Goal: Task Accomplishment & Management: Use online tool/utility

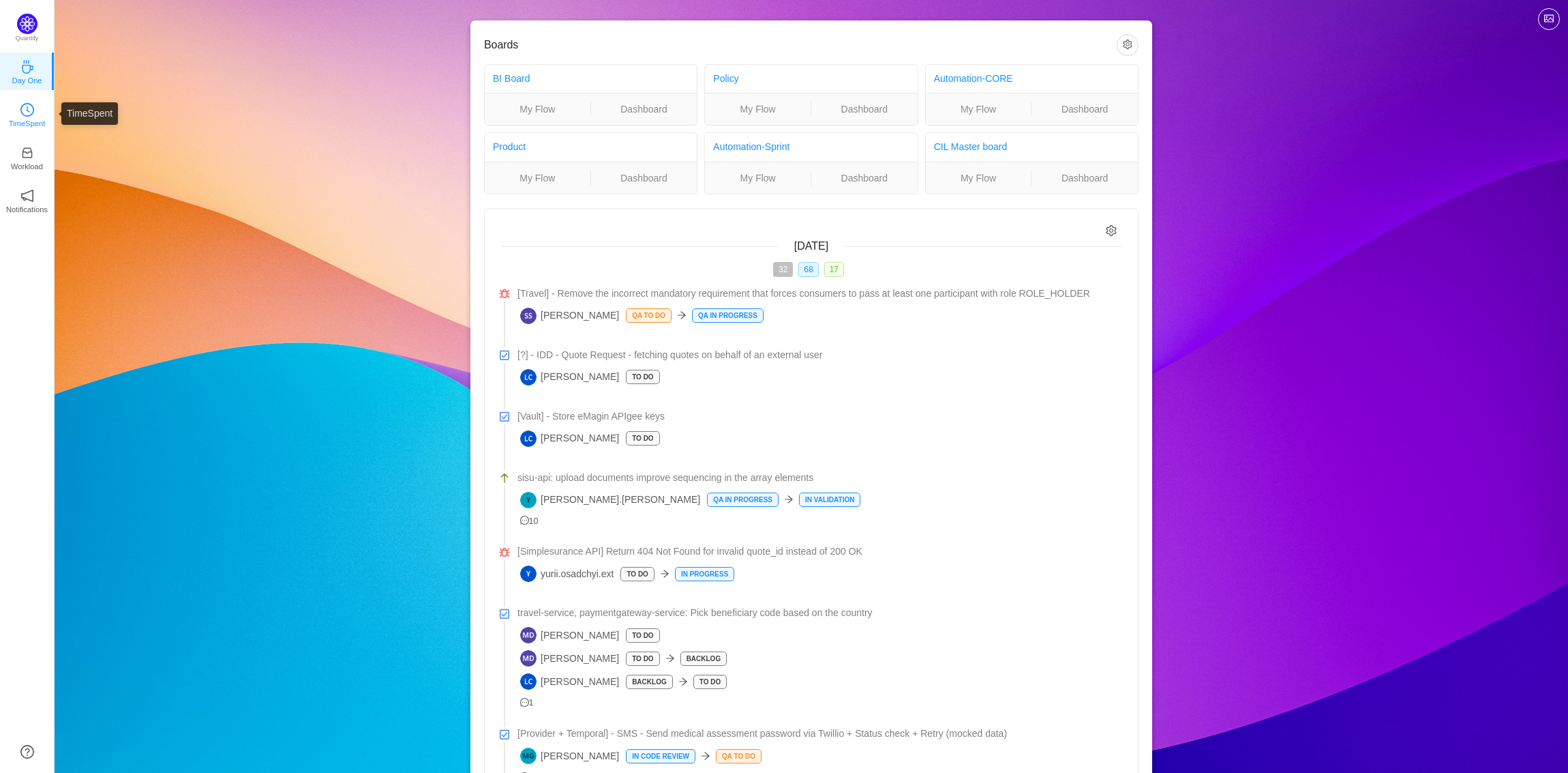
click at [34, 107] on link "TimeSpent" at bounding box center [27, 114] width 14 height 14
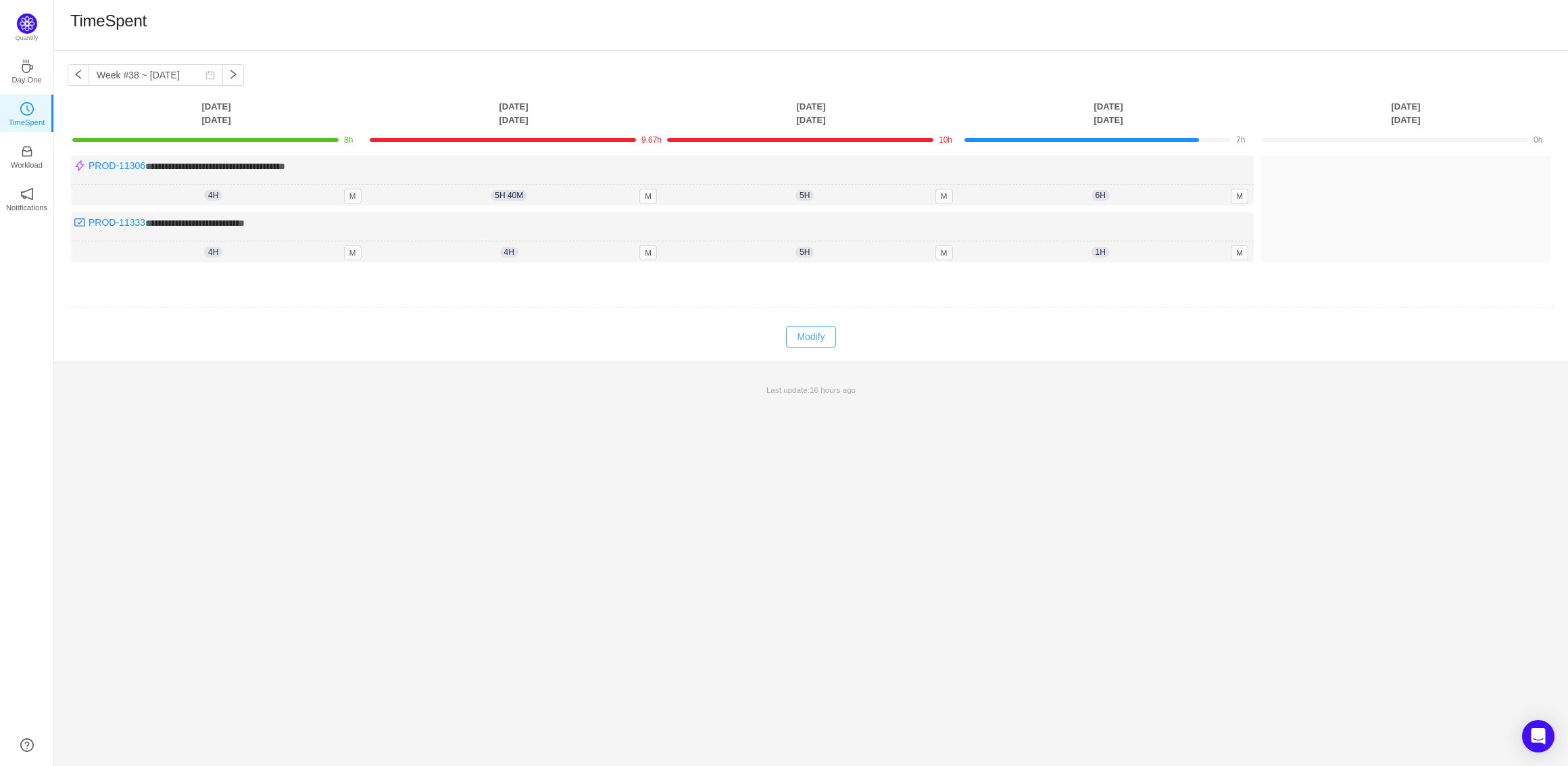
click at [808, 335] on button "Modify" at bounding box center [810, 336] width 49 height 21
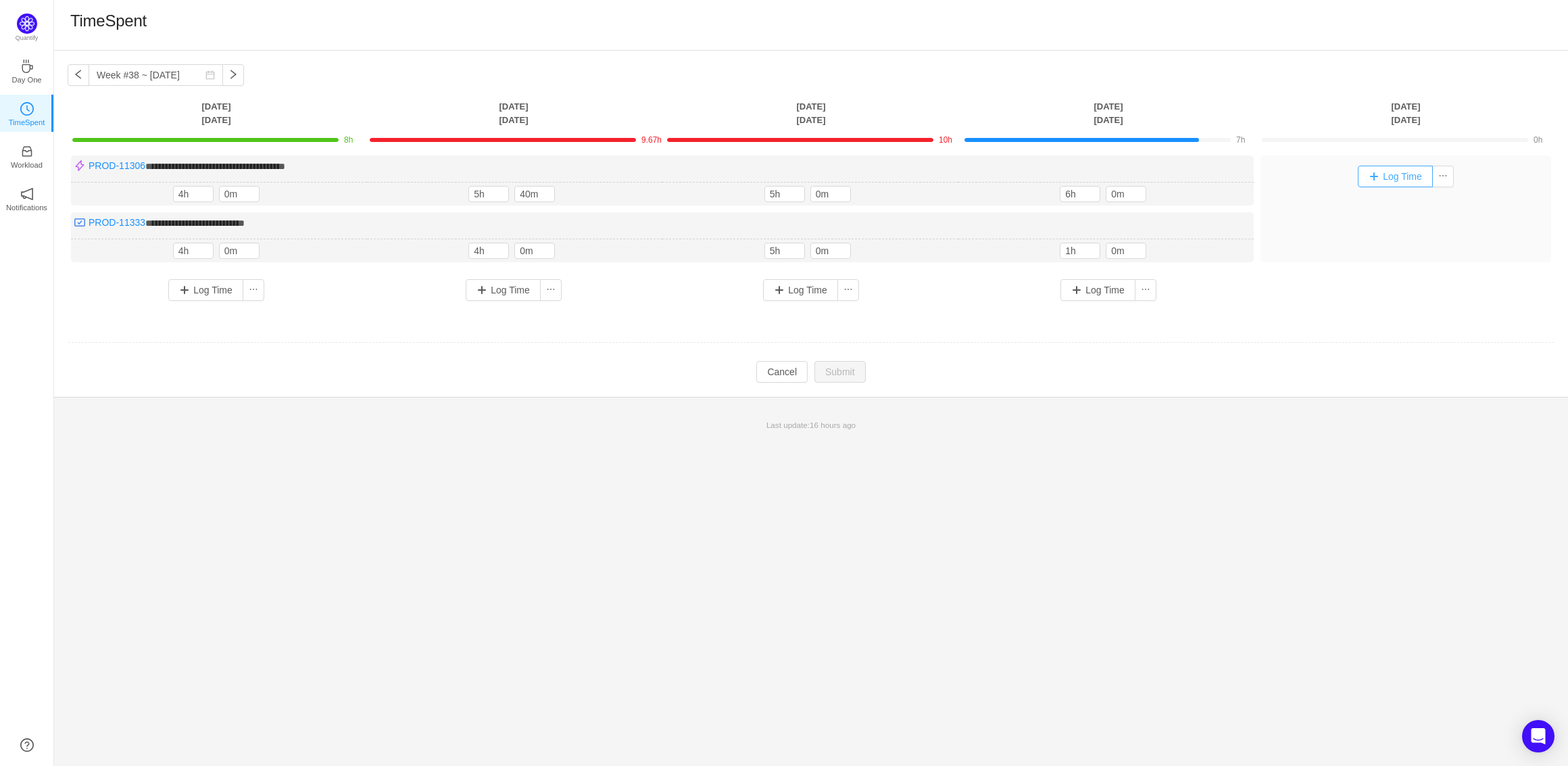
click at [1385, 177] on button "Log Time" at bounding box center [1395, 176] width 75 height 21
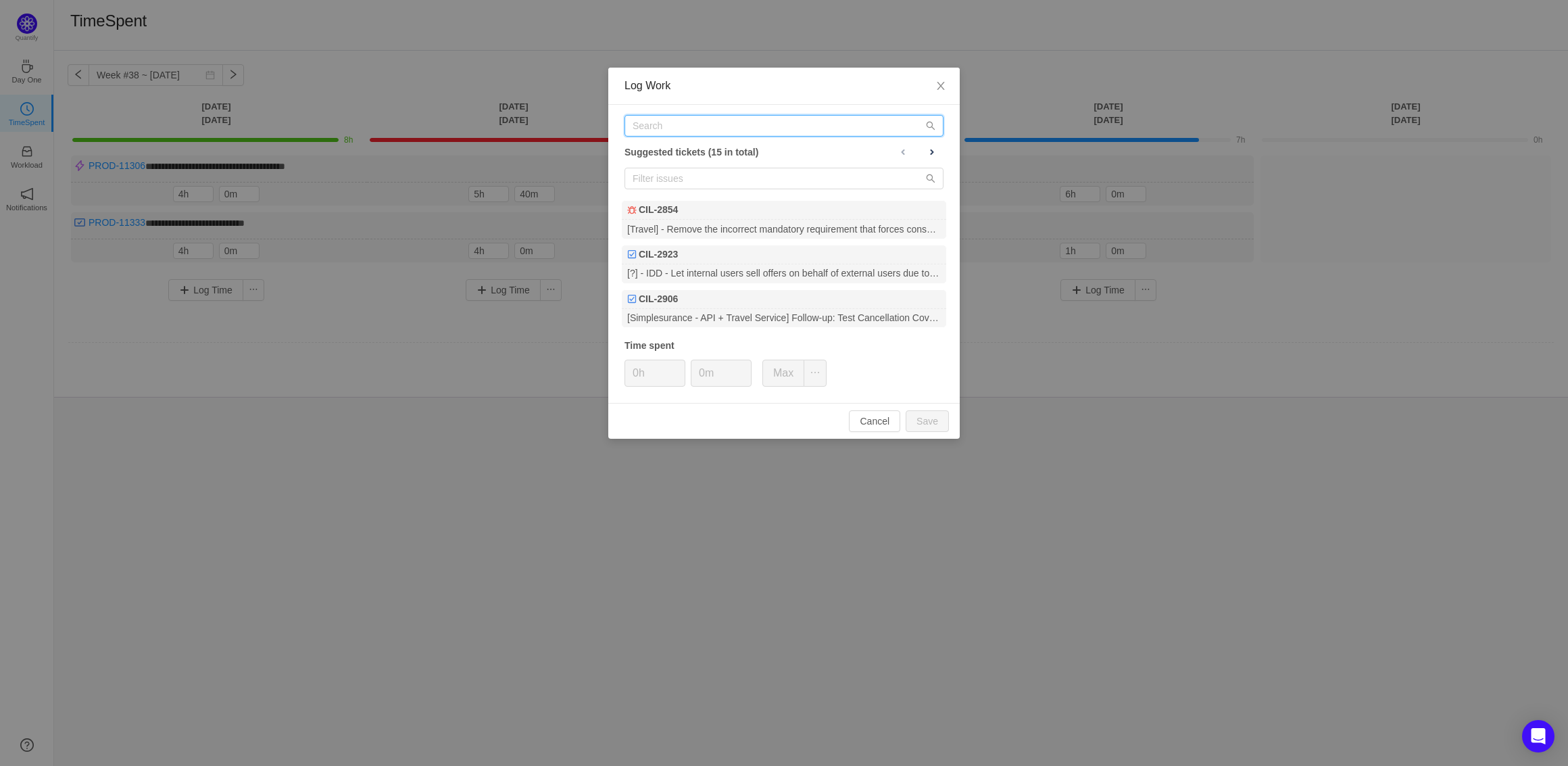
click at [725, 133] on input "text" at bounding box center [784, 125] width 319 height 21
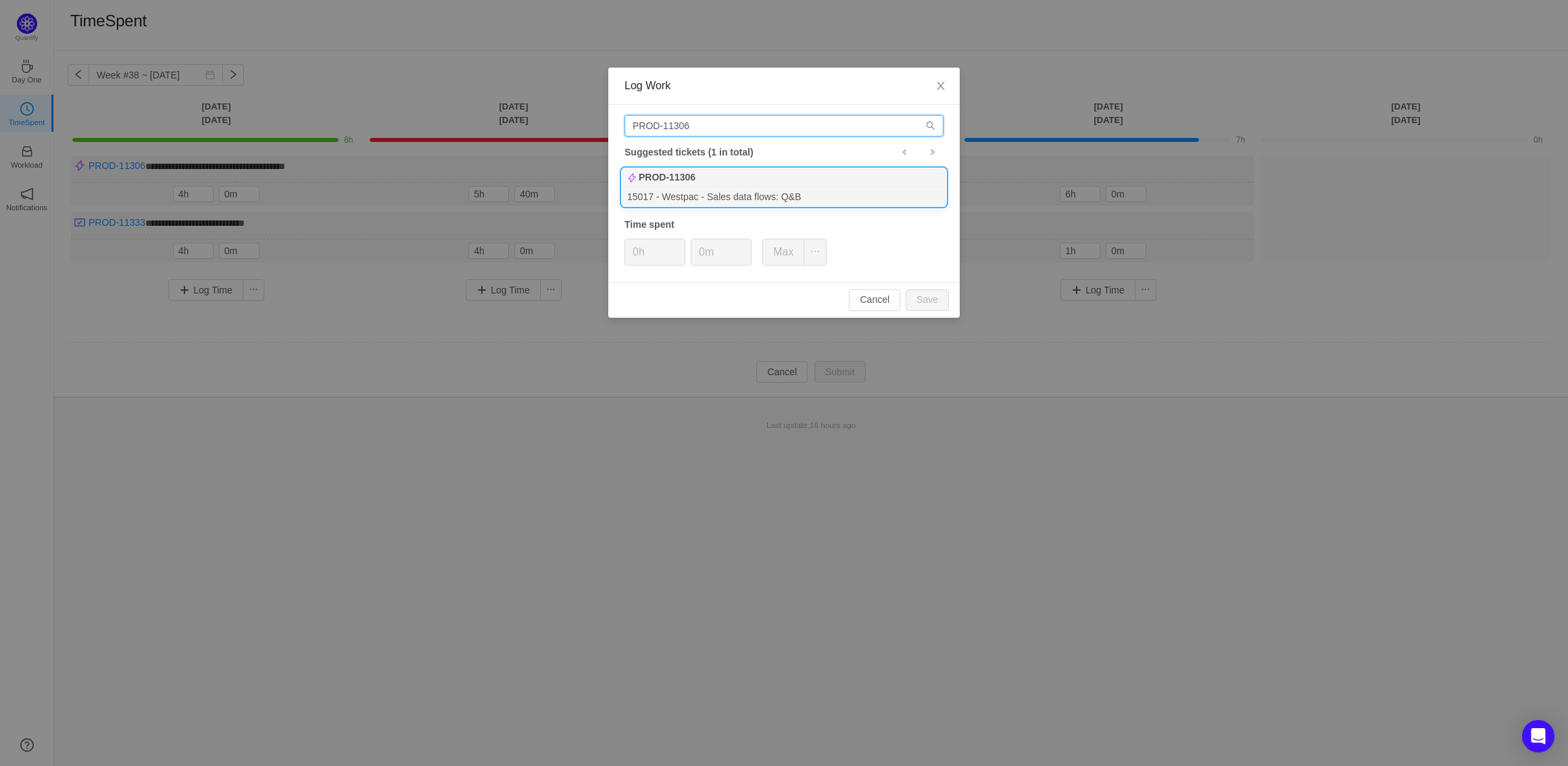
type input "PROD-11306"
click at [689, 188] on div "15017 - Westpac - Sales data flows: Q&B" at bounding box center [784, 196] width 324 height 19
click at [681, 250] on span "Increase Value" at bounding box center [677, 247] width 14 height 16
click at [936, 298] on button "Save" at bounding box center [927, 300] width 43 height 21
type input "0h"
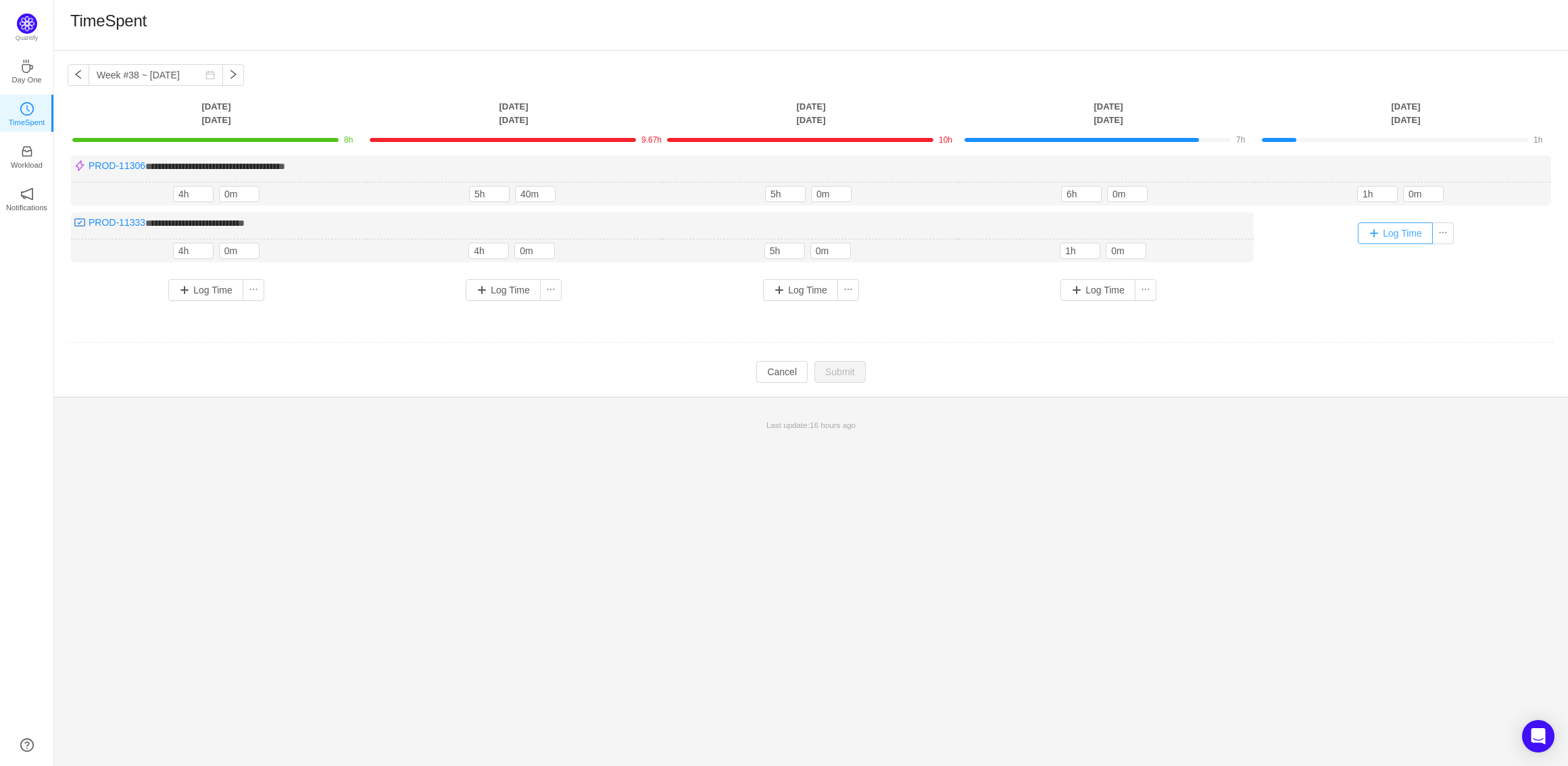
click at [1392, 231] on button "Log Time" at bounding box center [1395, 232] width 75 height 21
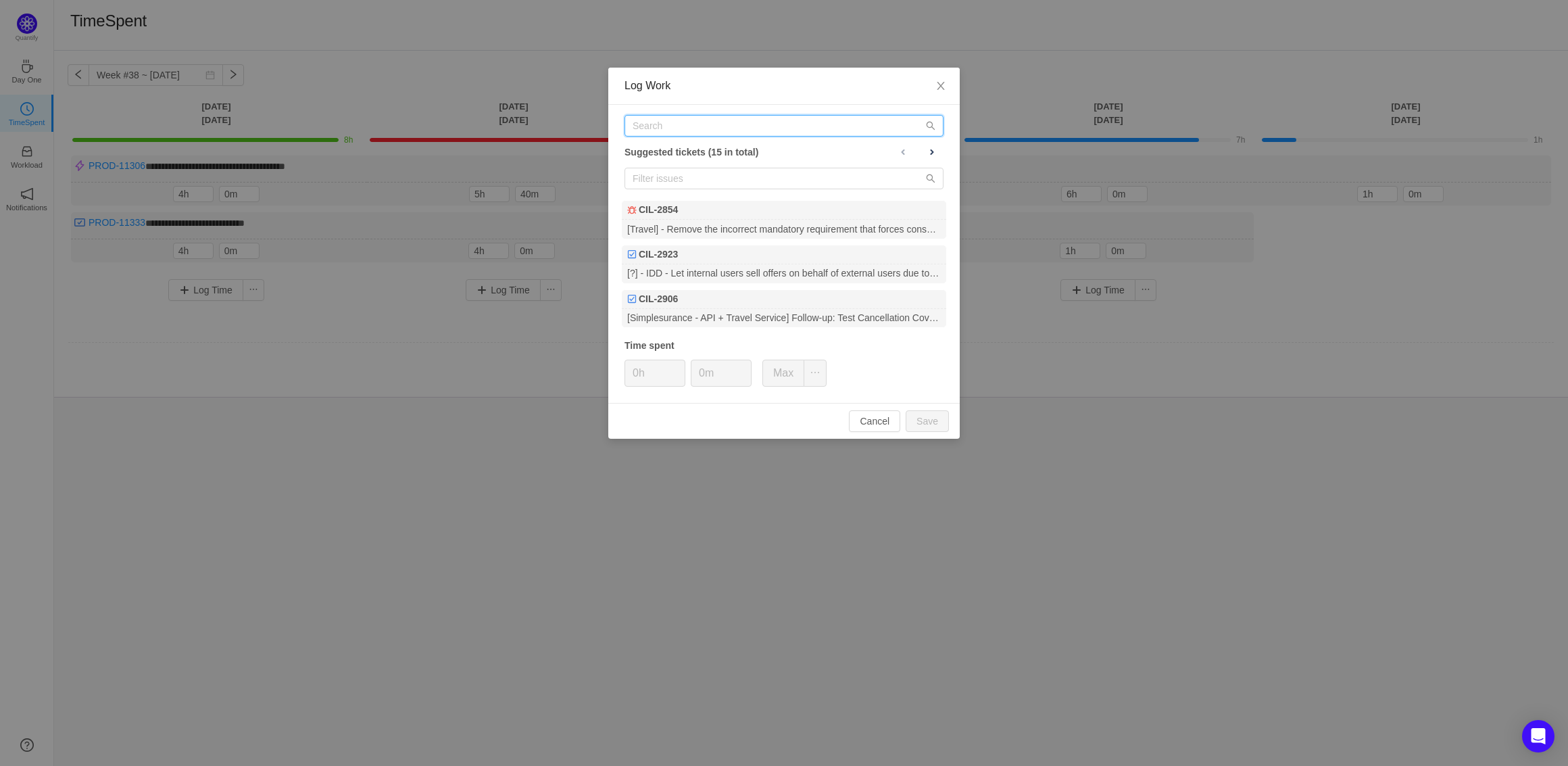
click at [784, 127] on input "text" at bounding box center [784, 125] width 319 height 21
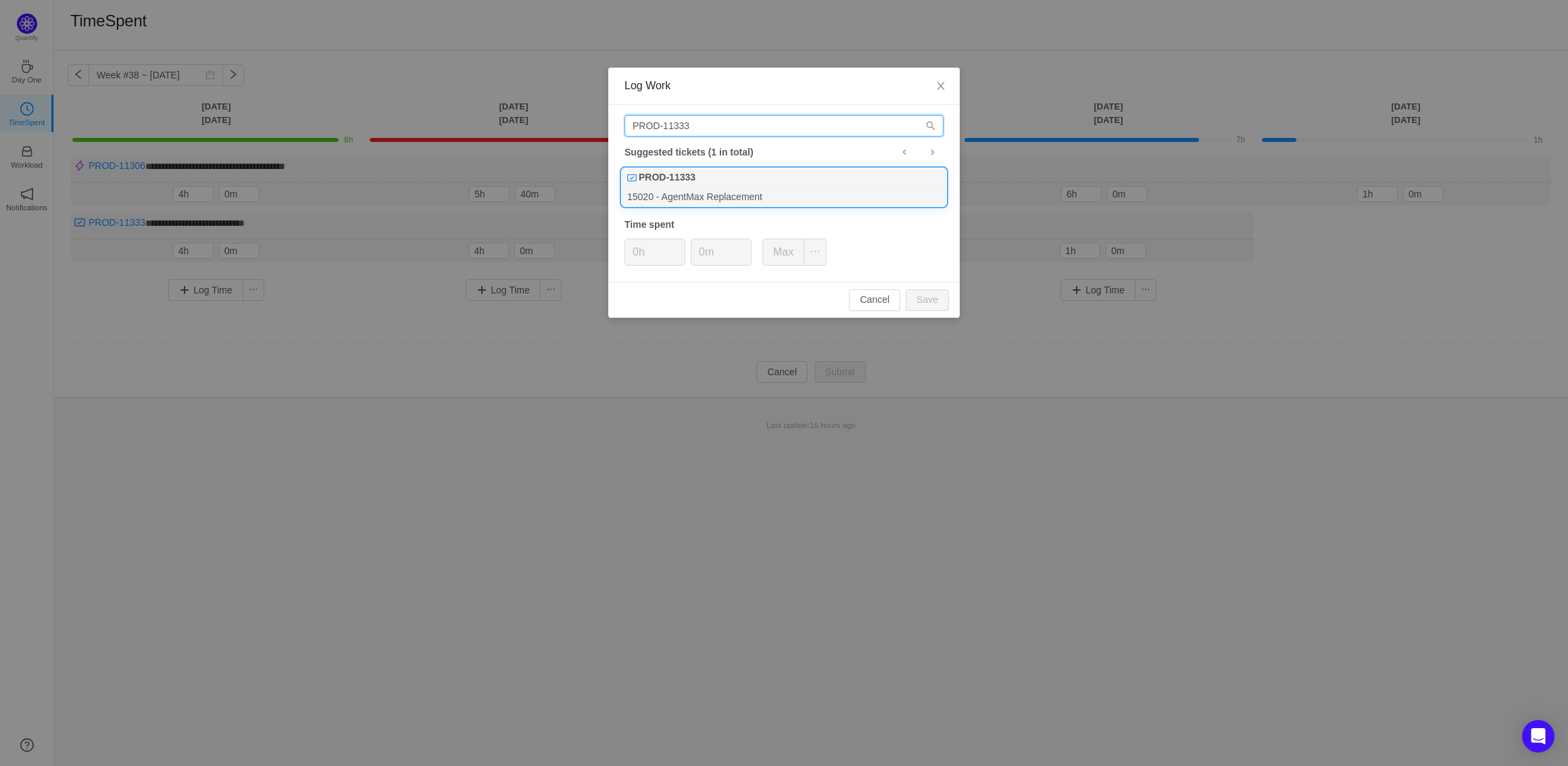
type input "PROD-11333"
click at [784, 177] on div "PROD-11333" at bounding box center [784, 178] width 324 height 19
click at [682, 247] on span "Increase Value" at bounding box center [677, 247] width 14 height 16
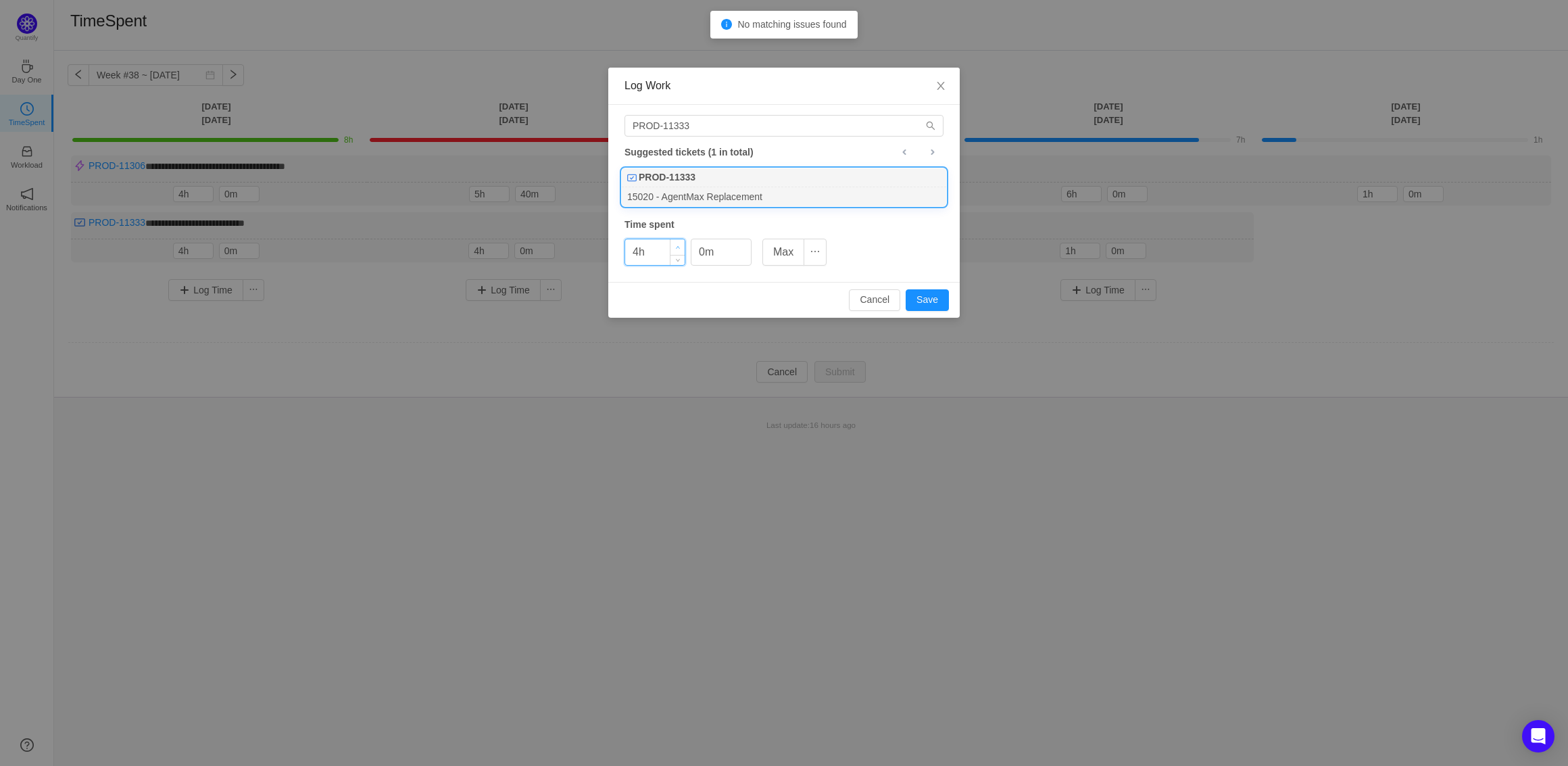
click at [682, 247] on span "Increase Value" at bounding box center [677, 247] width 14 height 16
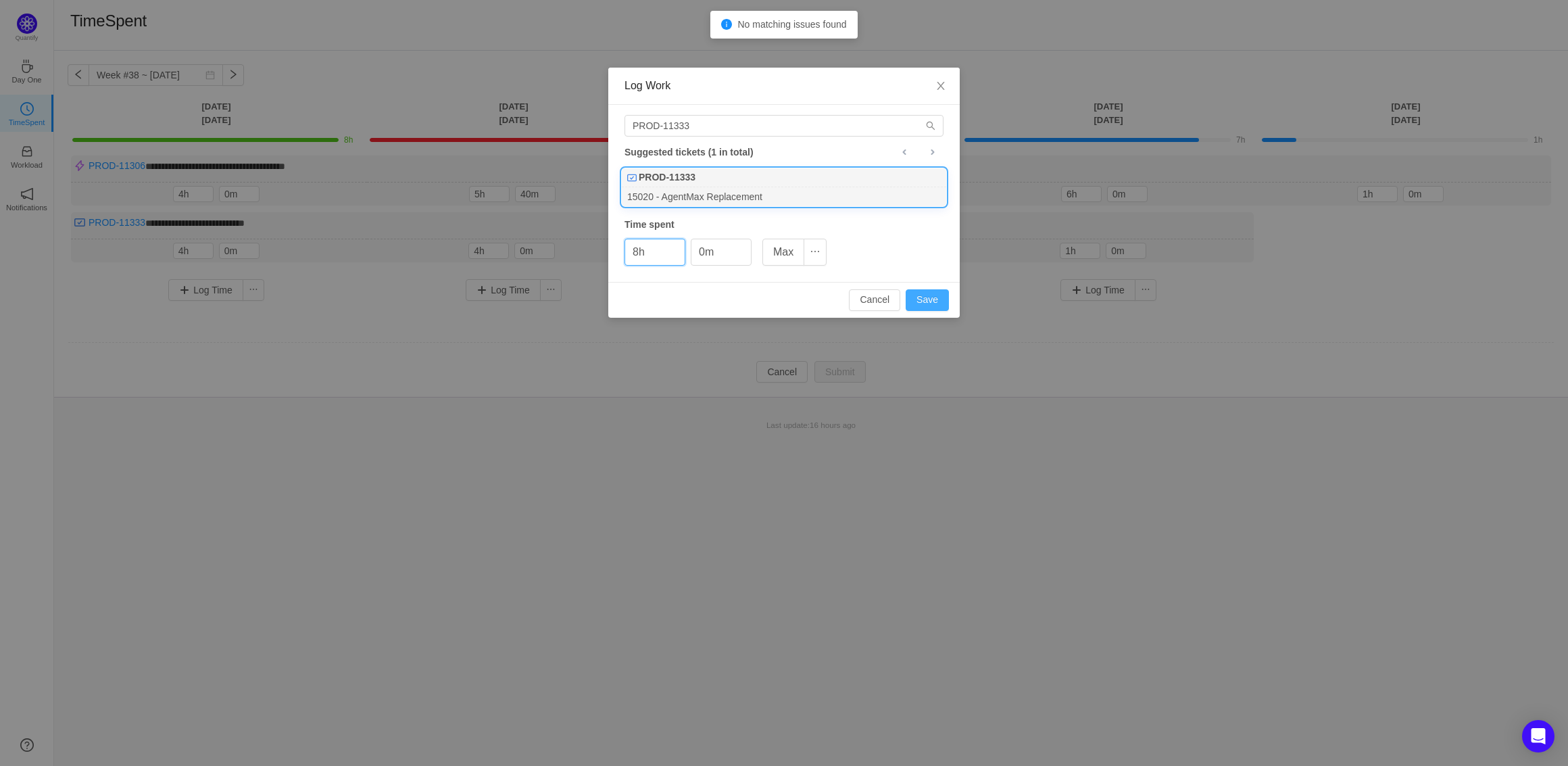
click at [934, 299] on button "Save" at bounding box center [927, 300] width 43 height 21
type input "0h"
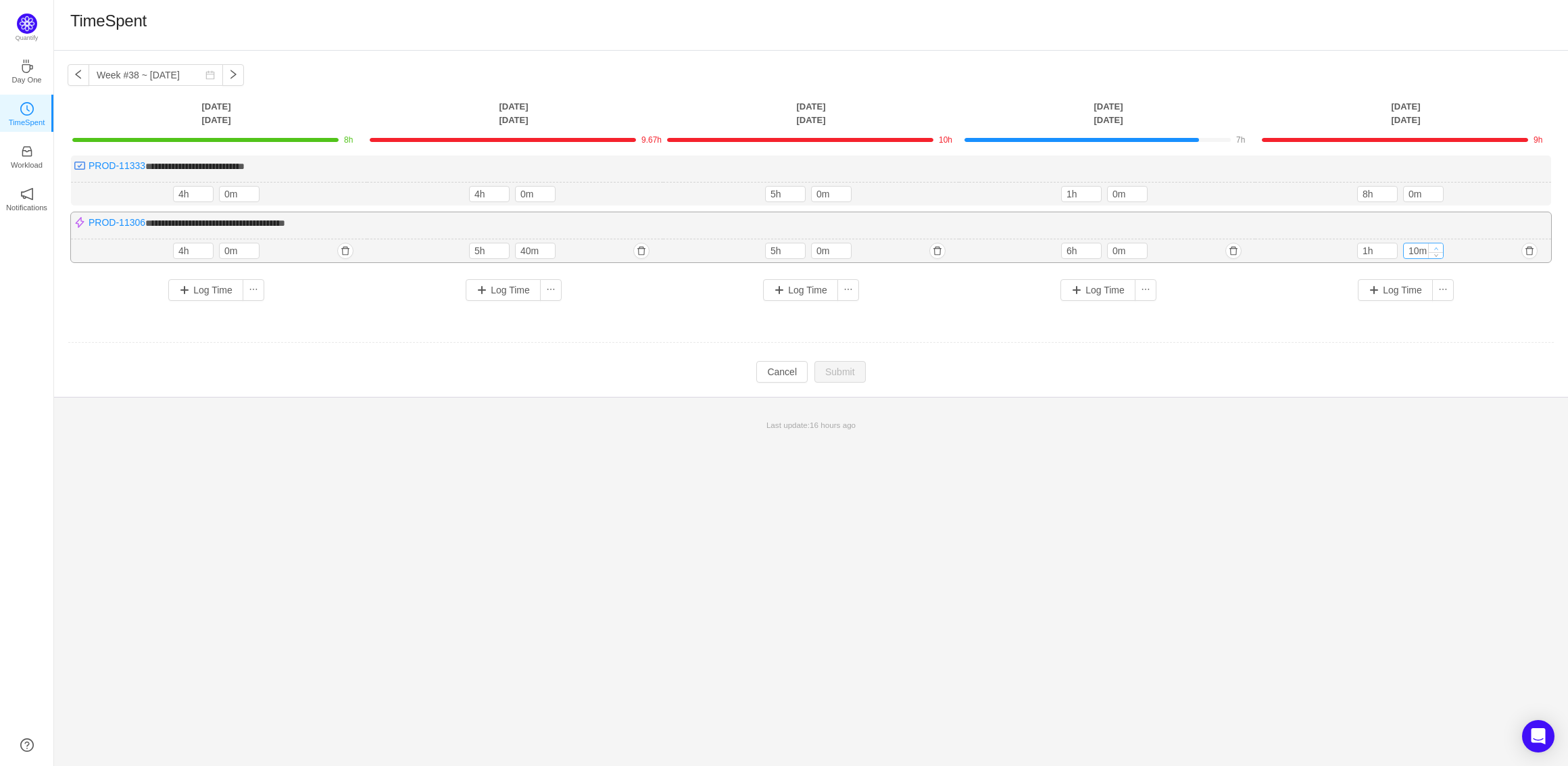
click at [1435, 248] on icon "icon: up" at bounding box center [1436, 248] width 5 height 5
click at [1433, 247] on icon "icon: up" at bounding box center [1435, 249] width 5 height 5
type input "30m"
click at [1433, 247] on icon "icon: up" at bounding box center [1435, 249] width 5 height 5
click at [848, 369] on button "Submit" at bounding box center [840, 373] width 52 height 21
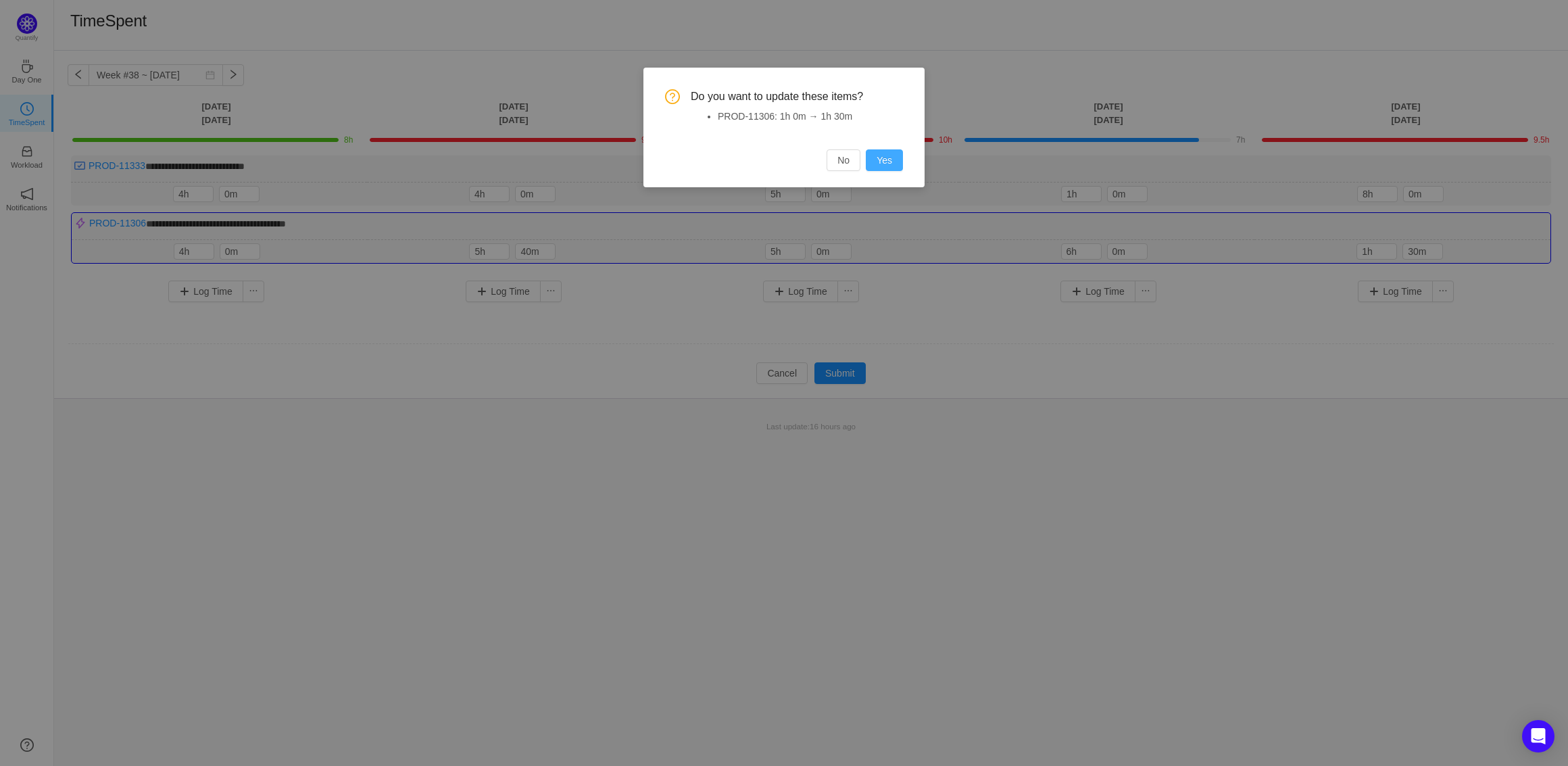
click at [888, 164] on button "Yes" at bounding box center [884, 160] width 37 height 21
